Goal: Communication & Community: Answer question/provide support

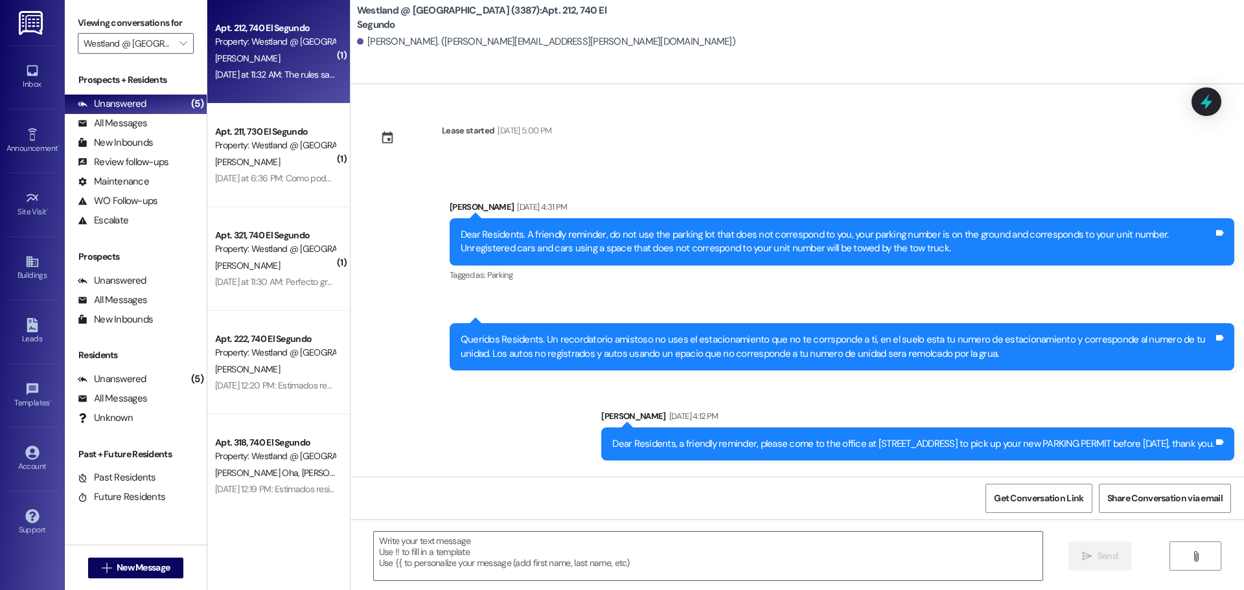
scroll to position [33294, 0]
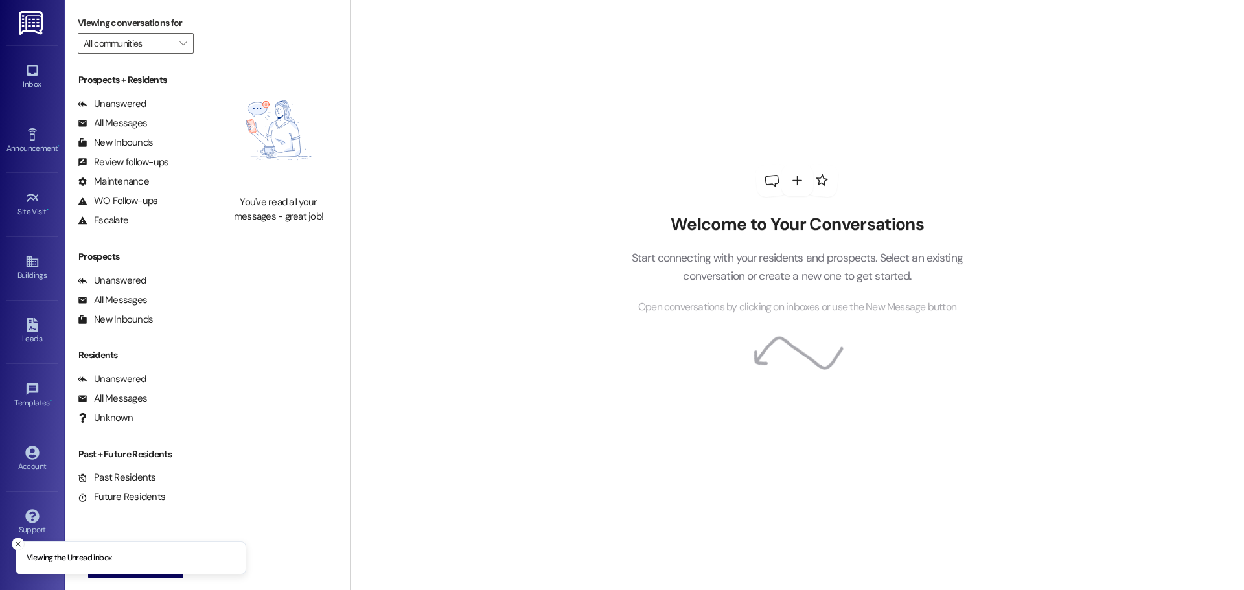
type input "Westland @ [GEOGRAPHIC_DATA] (3387)"
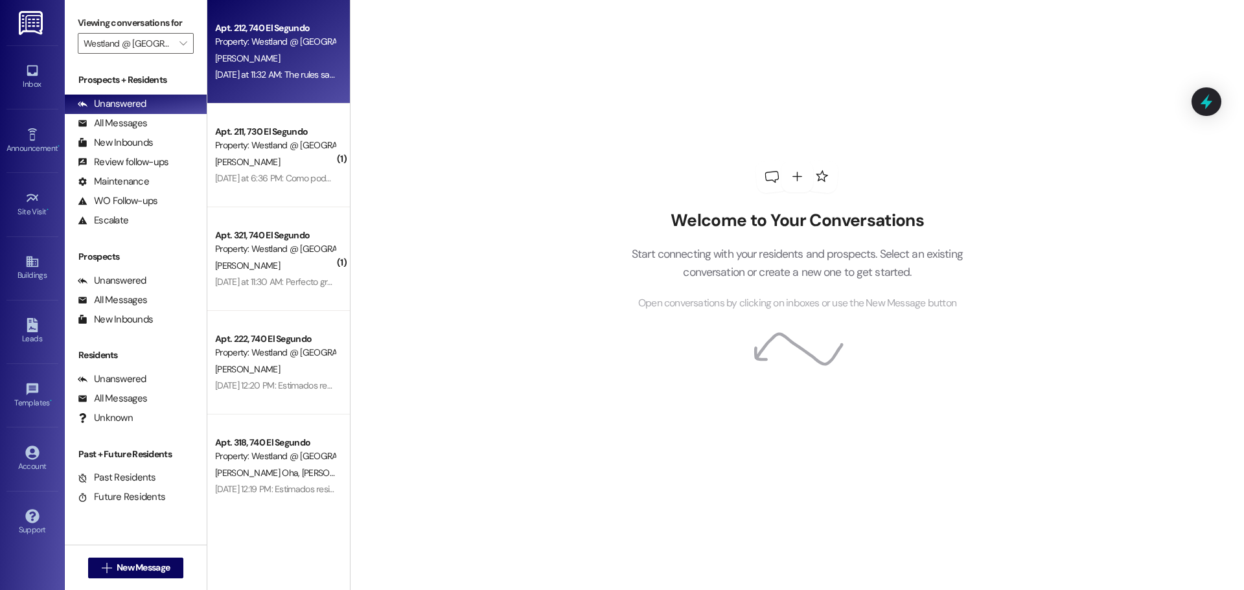
click at [246, 51] on div "[PERSON_NAME]" at bounding box center [275, 59] width 122 height 16
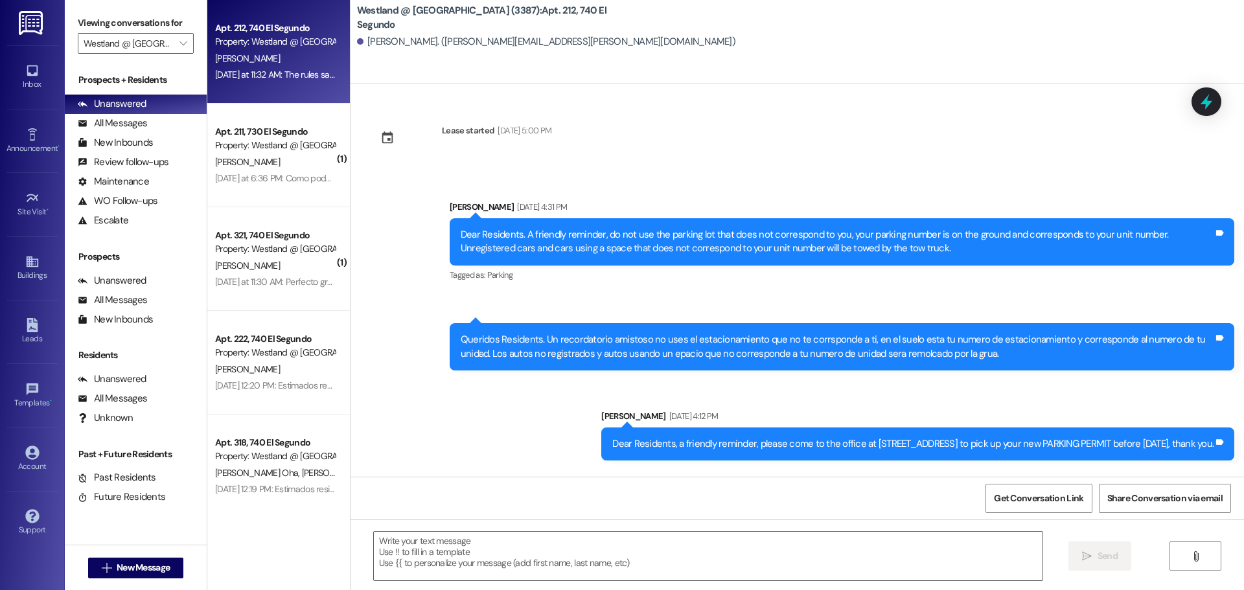
scroll to position [33294, 0]
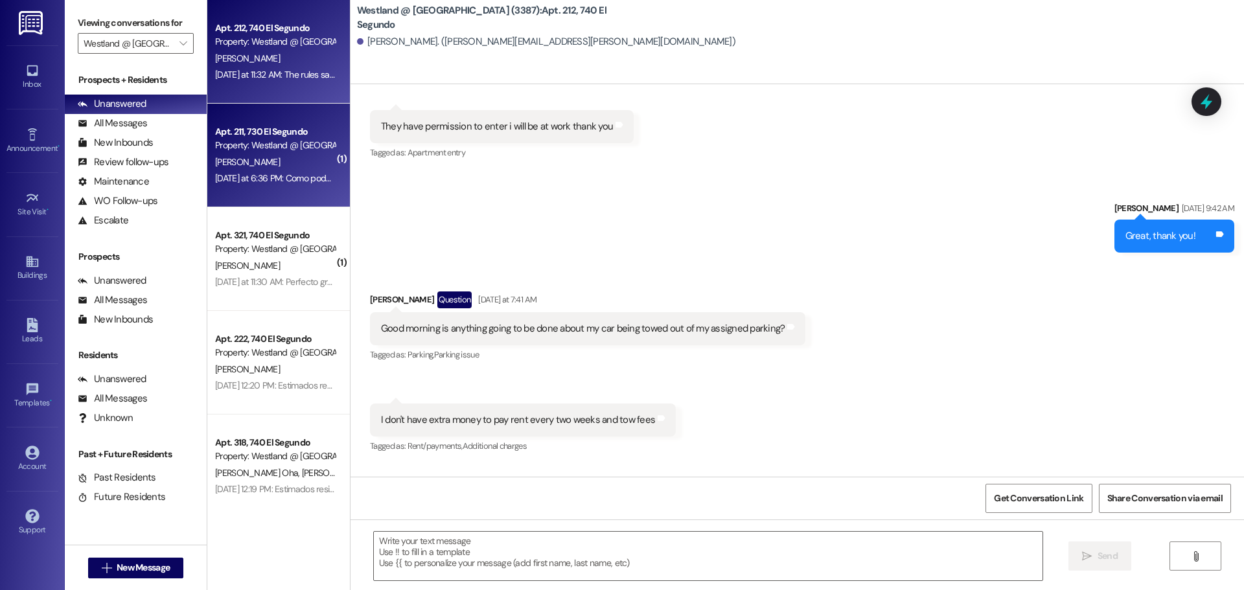
click at [273, 144] on div "Property: Westland @ [GEOGRAPHIC_DATA] (3387)" at bounding box center [275, 146] width 120 height 14
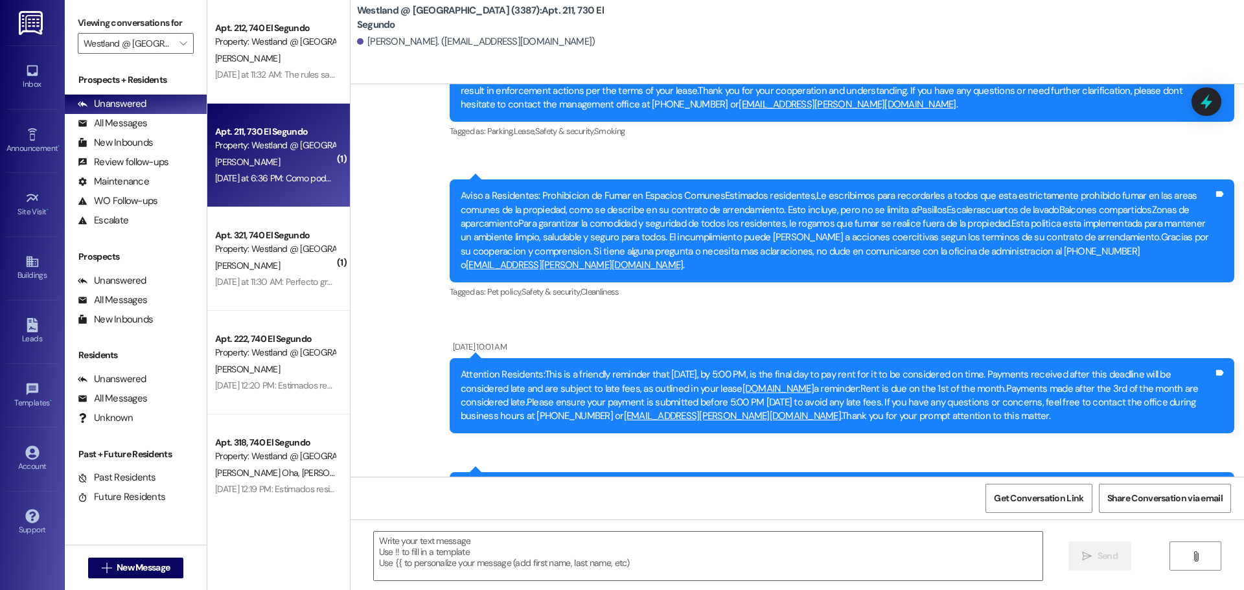
scroll to position [10962, 0]
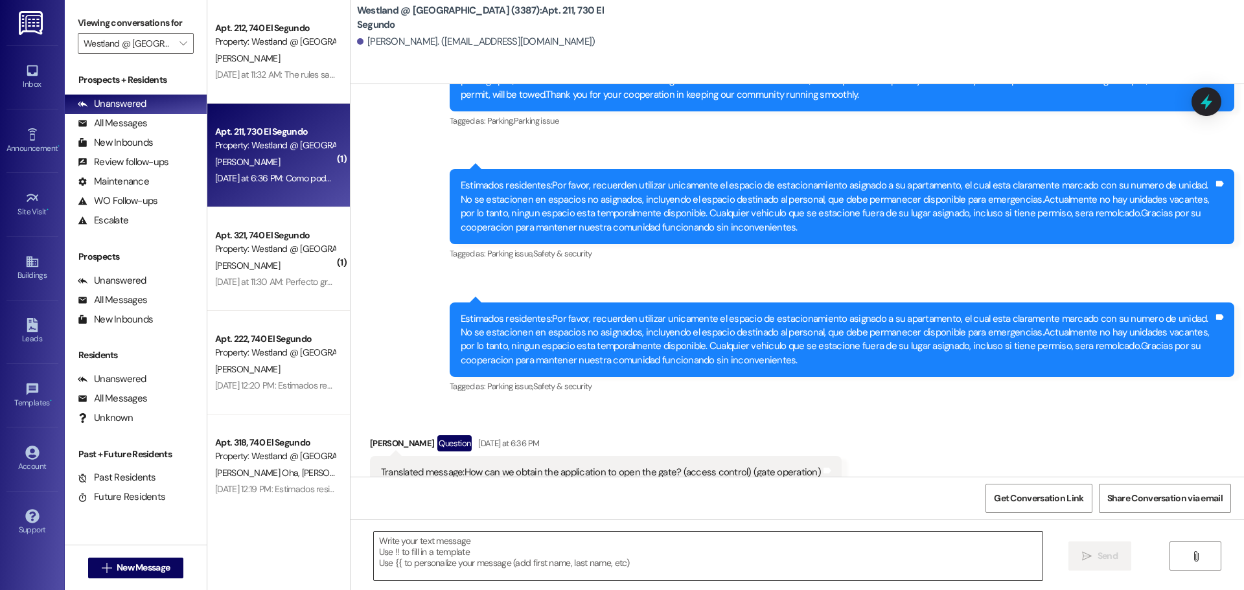
click at [455, 551] on textarea at bounding box center [708, 556] width 669 height 49
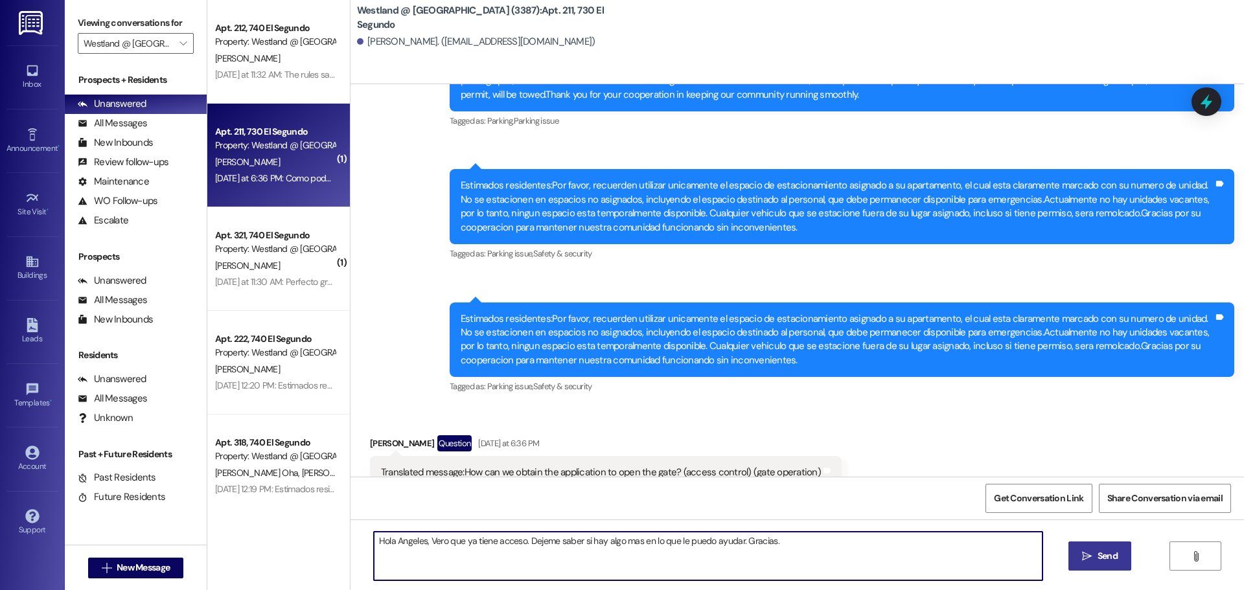
type textarea "Hola Angeles, Vero que ya tiene acceso. Dejeme saber si hay algo mas en lo que …"
click at [1105, 555] on span "Send" at bounding box center [1108, 556] width 20 height 14
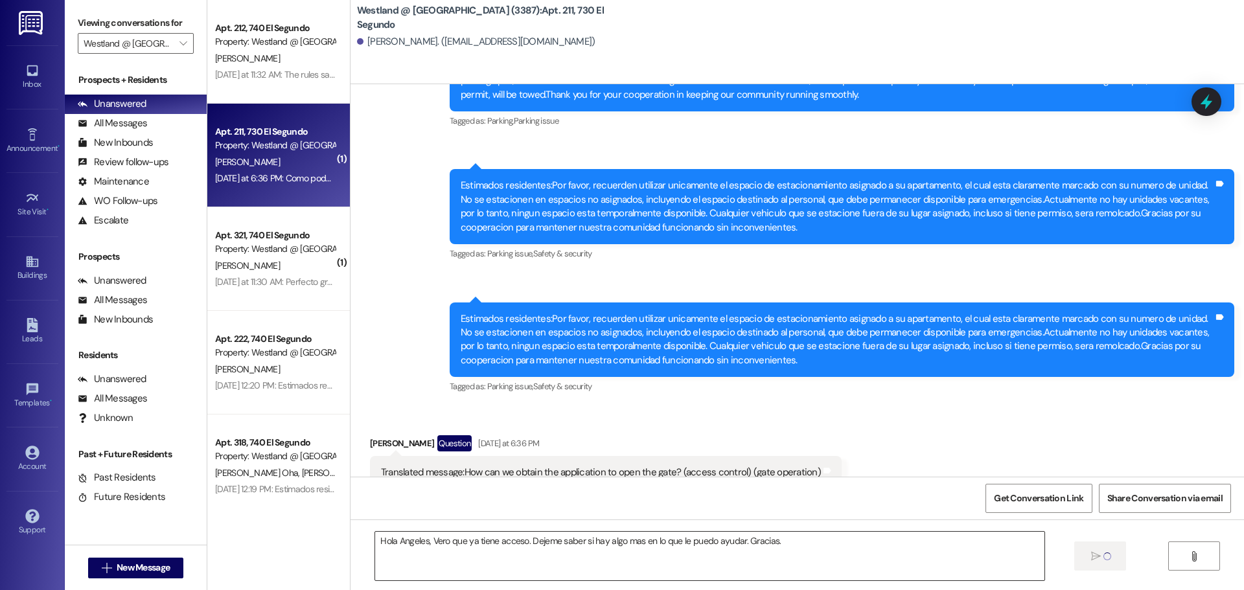
click at [825, 554] on textarea "Hola Angeles, Vero que ya tiene acceso. Dejeme saber si hay algo mas en lo que …" at bounding box center [709, 556] width 669 height 49
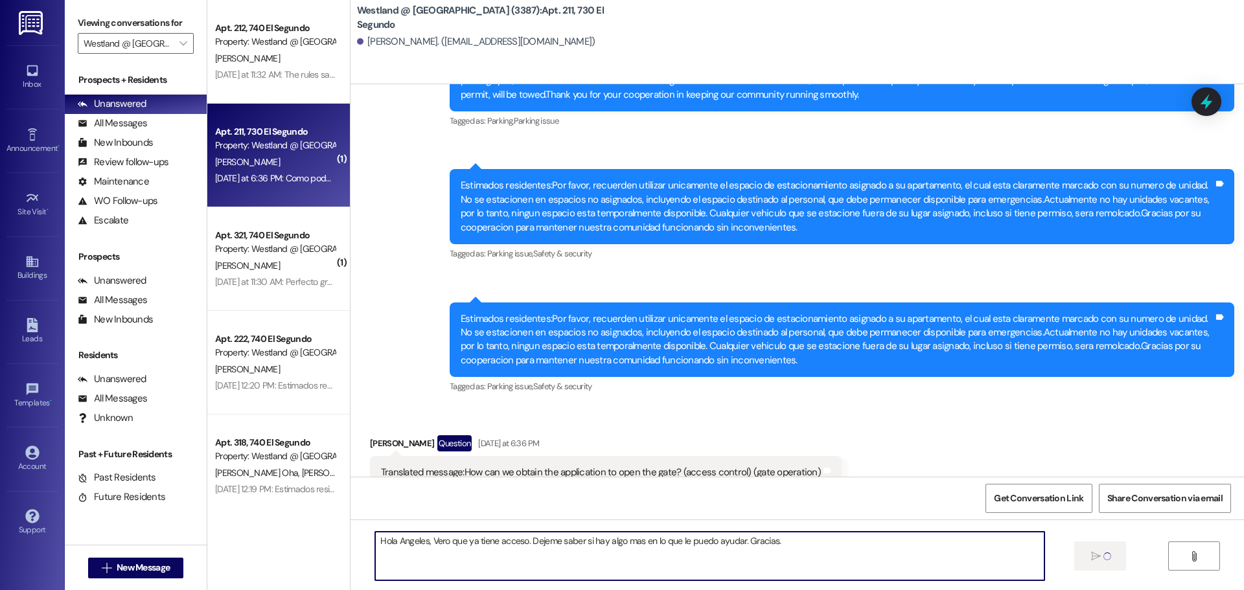
drag, startPoint x: 787, startPoint y: 542, endPoint x: 334, endPoint y: 542, distance: 453.6
click at [334, 542] on div "Apt. 212, 740 [GEOGRAPHIC_DATA] Property: Westland @ [GEOGRAPHIC_DATA] (3387) […" at bounding box center [725, 295] width 1037 height 590
click at [853, 552] on textarea "Hola Angeles, Vero que ya tiene acceso. Dejeme saber si hay algo mas en lo que …" at bounding box center [709, 556] width 669 height 49
click at [857, 550] on textarea "Hola Angeles, Vero que ya tiene acceso. Dejeme saber si hay algo mas en lo que …" at bounding box center [709, 556] width 669 height 49
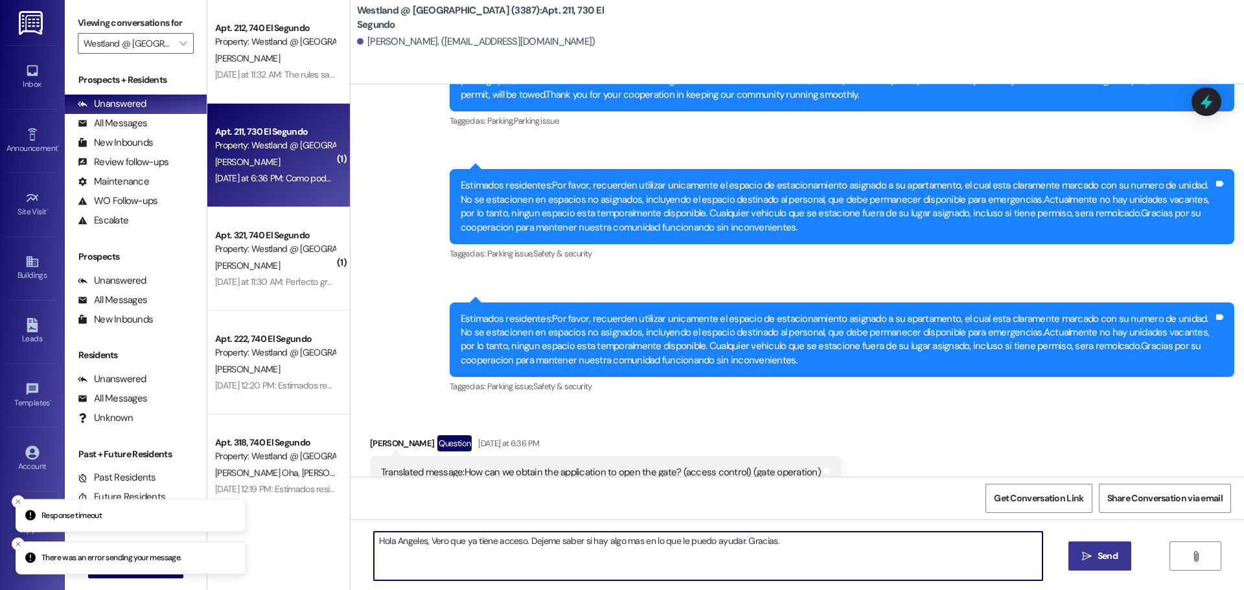
click at [1098, 557] on span "Send" at bounding box center [1108, 556] width 20 height 14
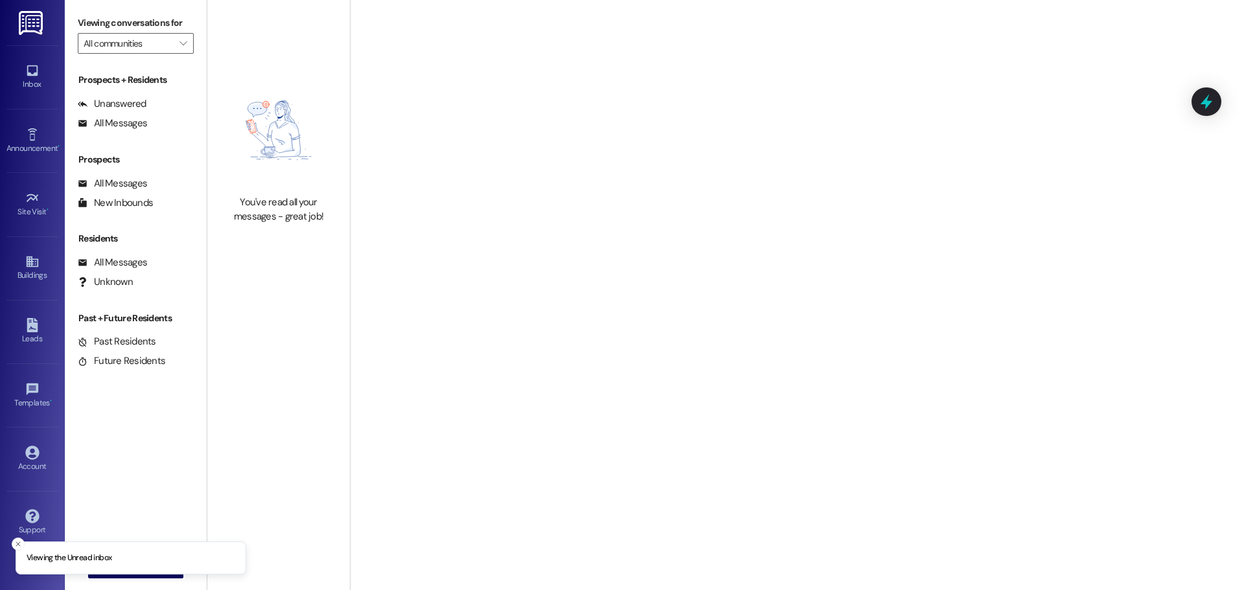
type input "[PERSON_NAME] @ [GEOGRAPHIC_DATA] (3387)"
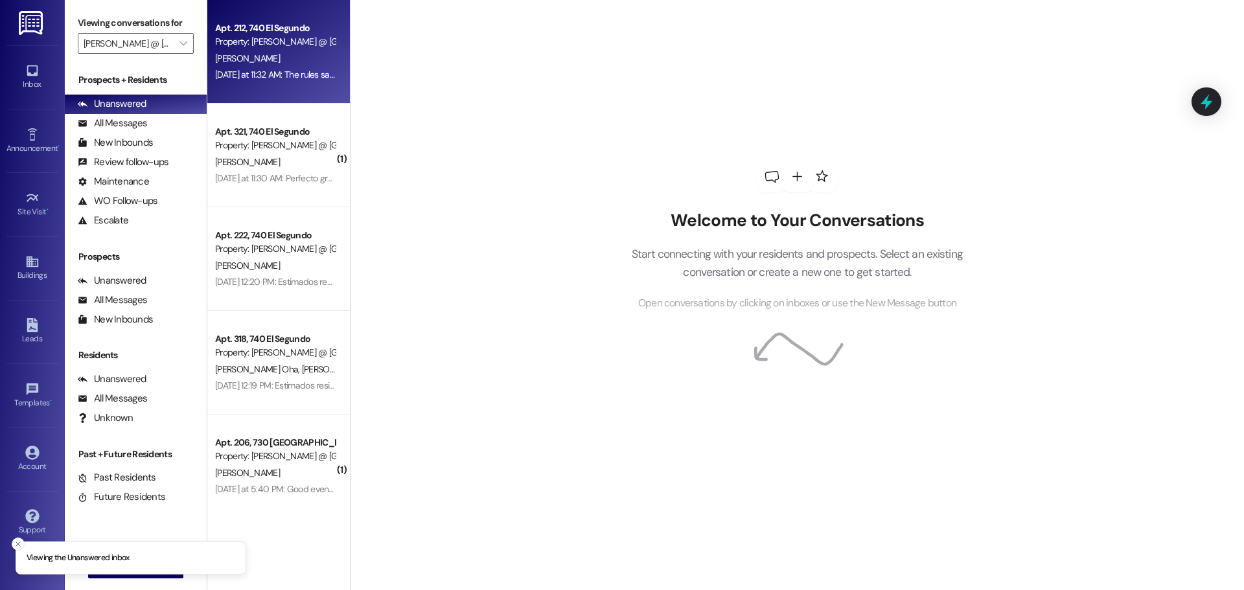
click at [284, 56] on div "[PERSON_NAME]" at bounding box center [275, 59] width 122 height 16
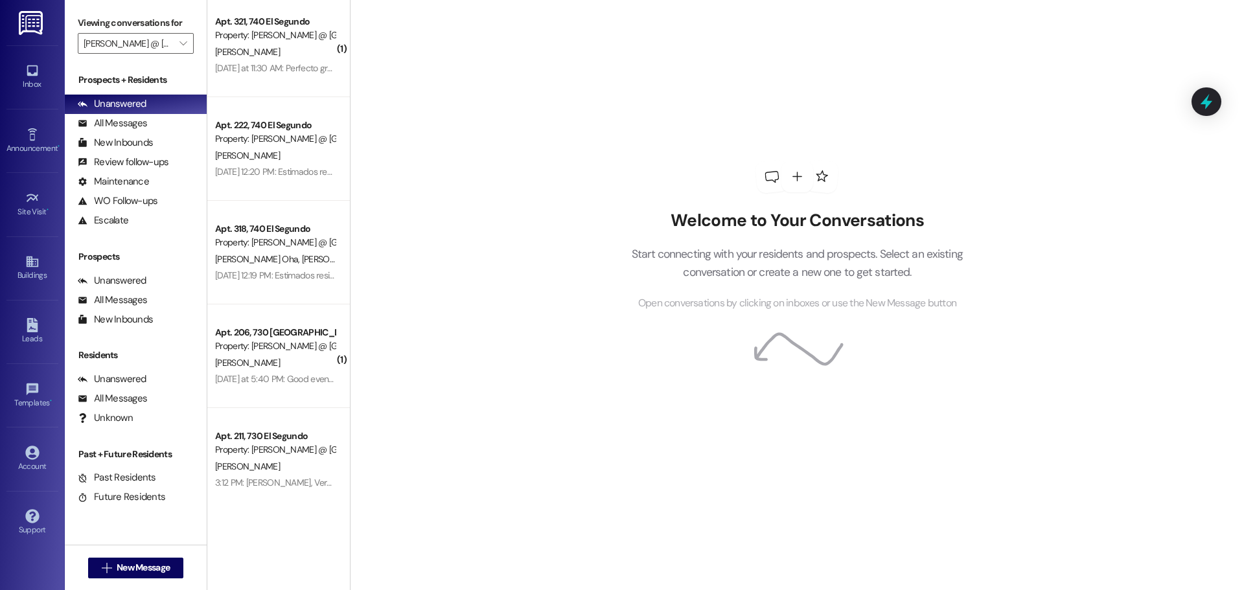
scroll to position [124, 0]
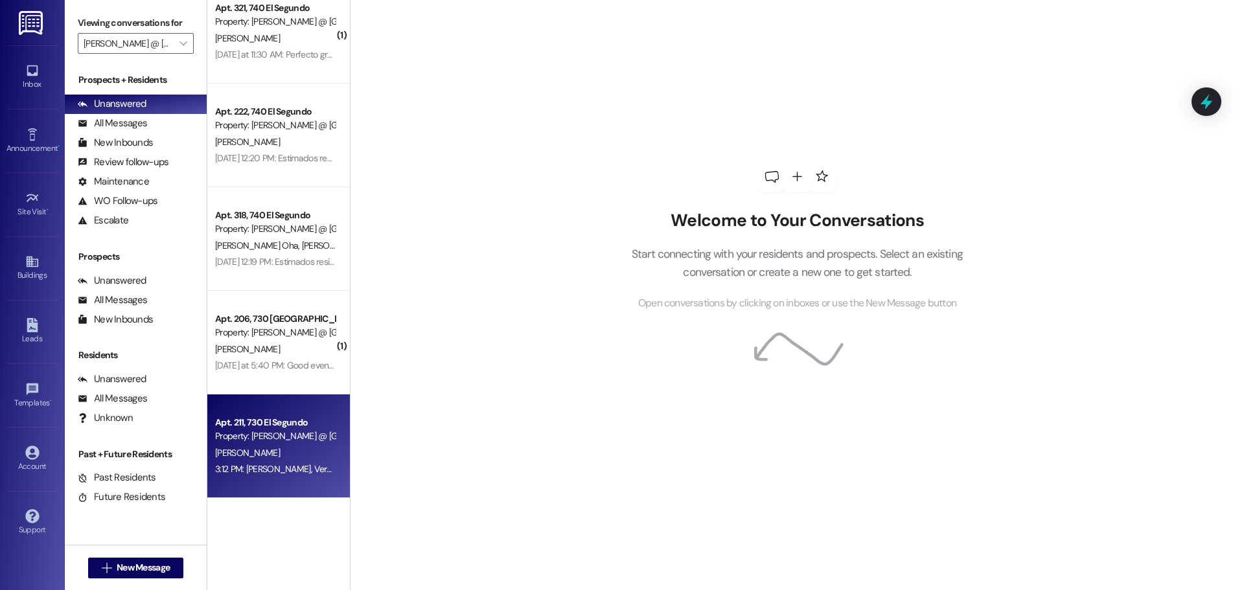
click at [292, 427] on div "Apt. 211, 730 El Segundo" at bounding box center [275, 423] width 120 height 14
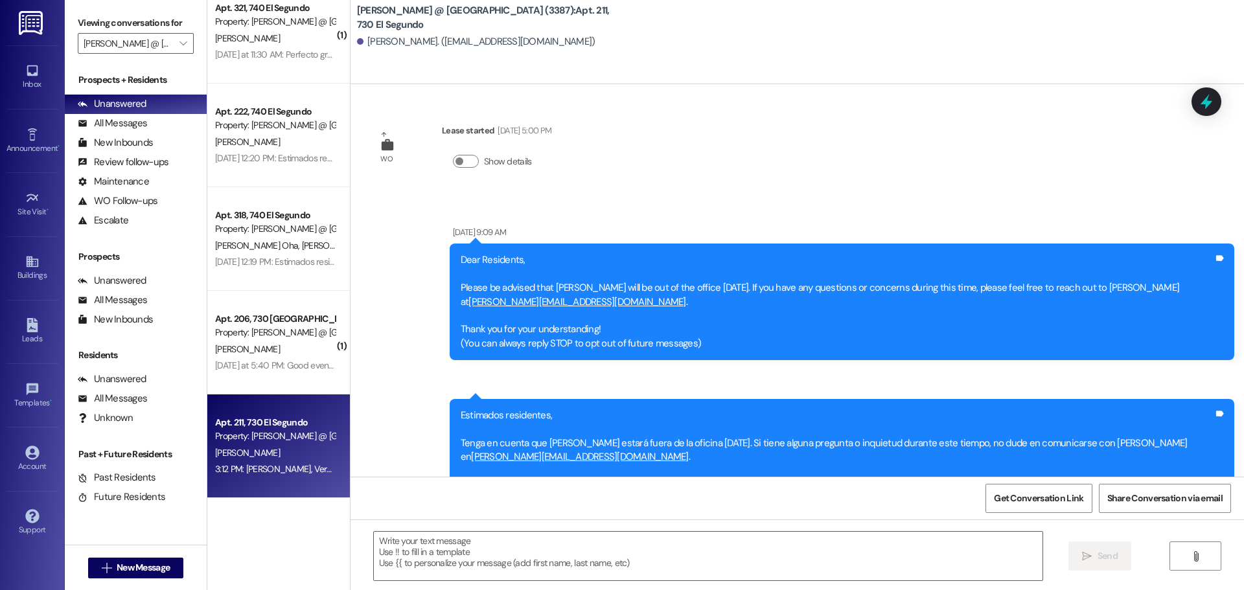
scroll to position [11125, 0]
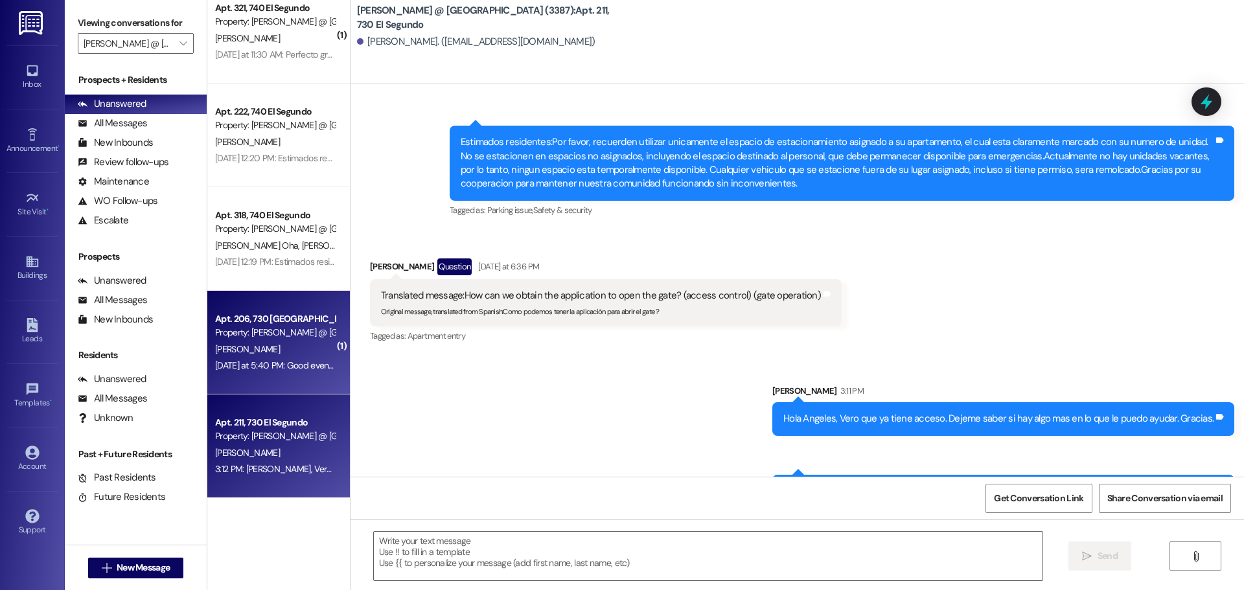
click at [245, 340] on div "Apt. 206, 730 El Segundo Property: Westland @ El Segundo (3387)" at bounding box center [275, 326] width 122 height 30
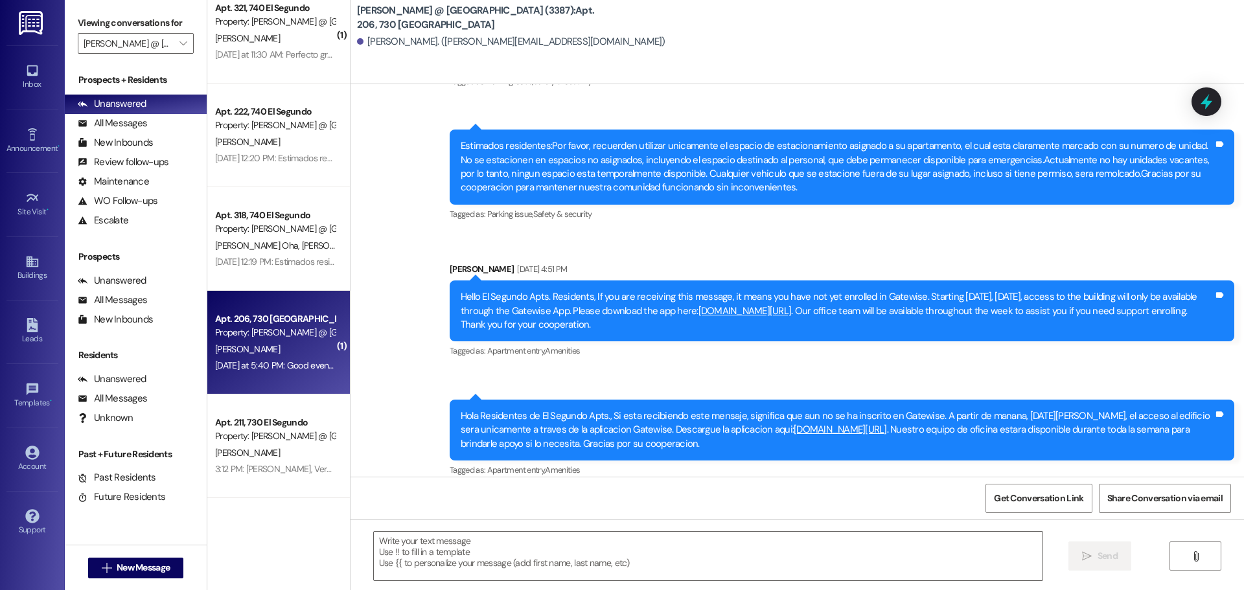
scroll to position [36366, 0]
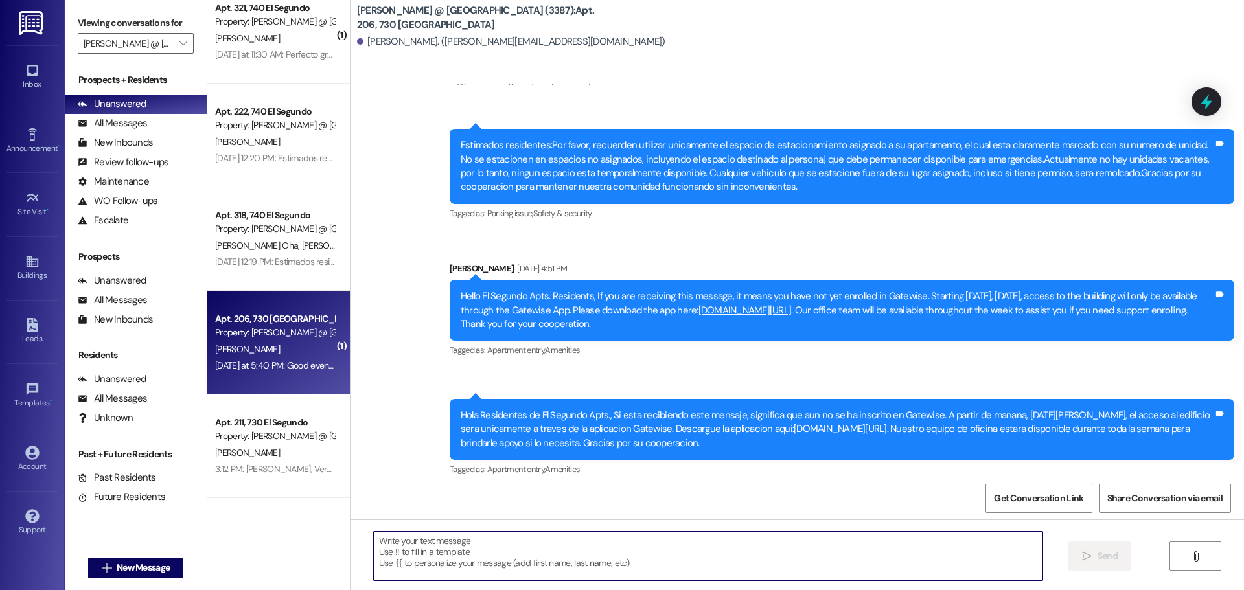
click at [430, 550] on textarea at bounding box center [708, 556] width 669 height 49
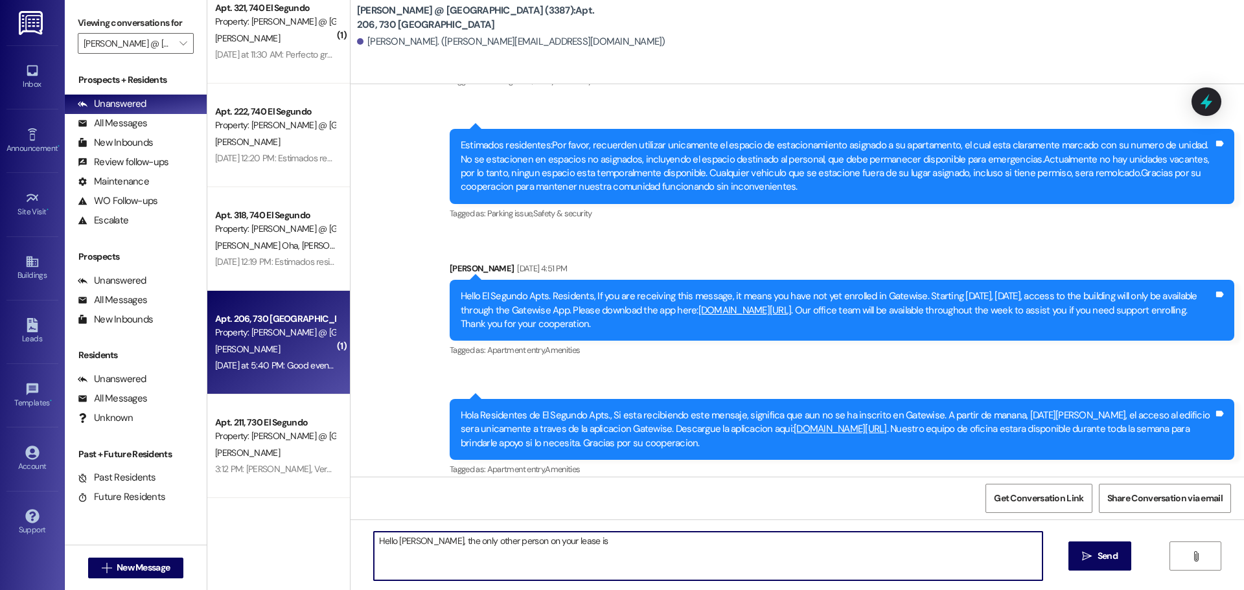
click at [619, 545] on textarea "Hello Takara, the only other person on your lease is" at bounding box center [708, 556] width 669 height 49
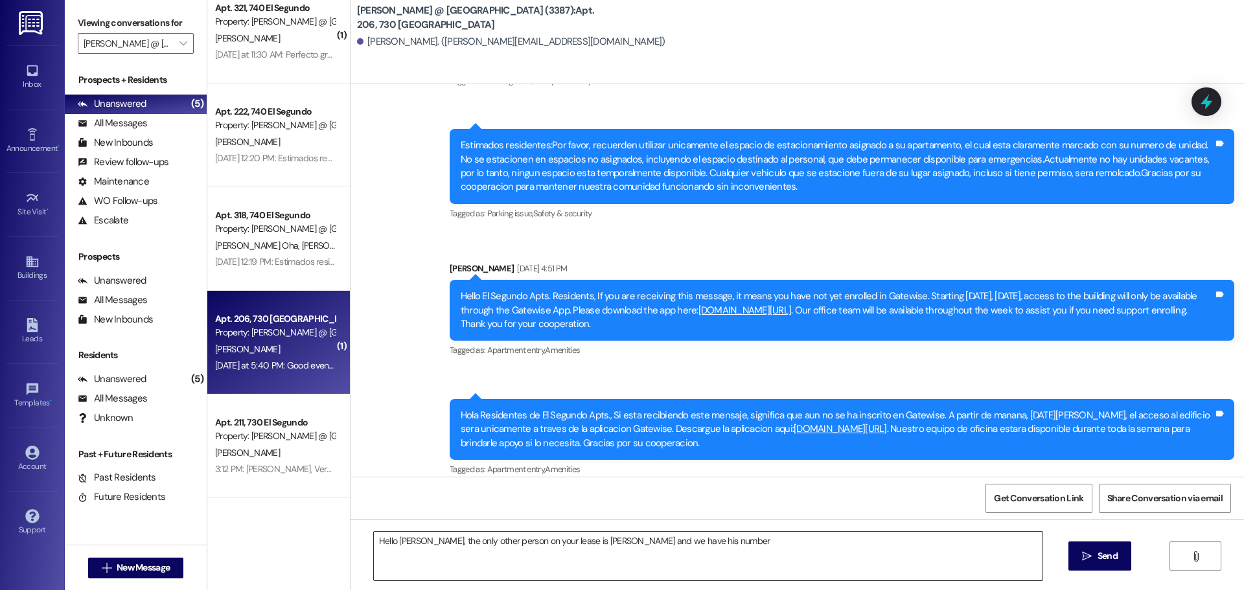
click at [744, 545] on textarea "Hello Takara, the only other person on your lease is Elijah Carthron and we hav…" at bounding box center [708, 556] width 669 height 49
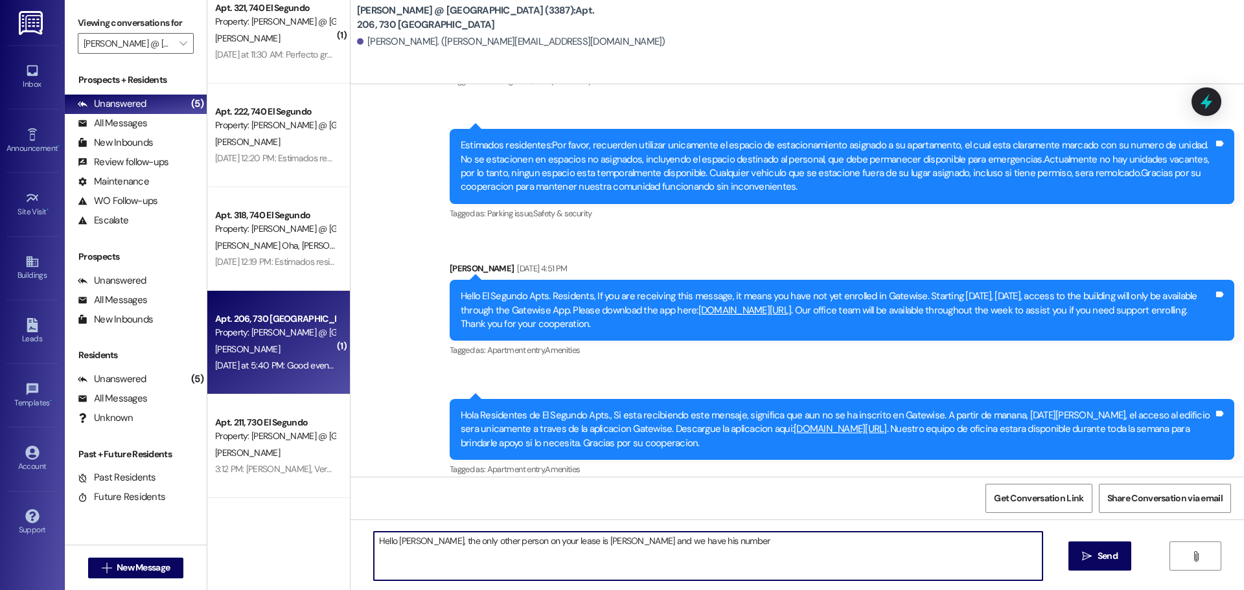
paste textarea "2064129823"
click at [726, 541] on textarea "Hello Takara, the only other person on your lease is Elijah Carthron and we hav…" at bounding box center [708, 556] width 669 height 49
type textarea "Hello Takara, the only other person on your lease is Elijah Carthron and we hav…"
